Goal: Check status: Check status

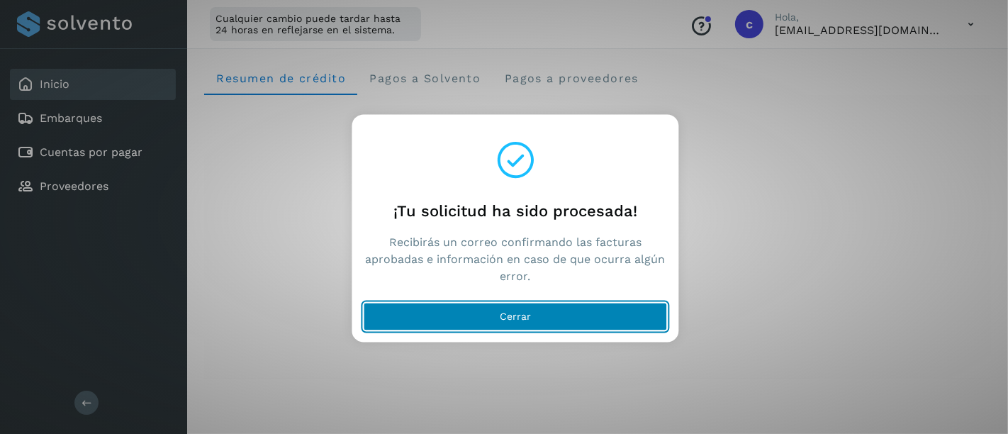
click at [482, 313] on button "Cerrar" at bounding box center [516, 317] width 304 height 28
click at [461, 311] on button "Cerrar" at bounding box center [516, 317] width 304 height 28
